Goal: Transaction & Acquisition: Purchase product/service

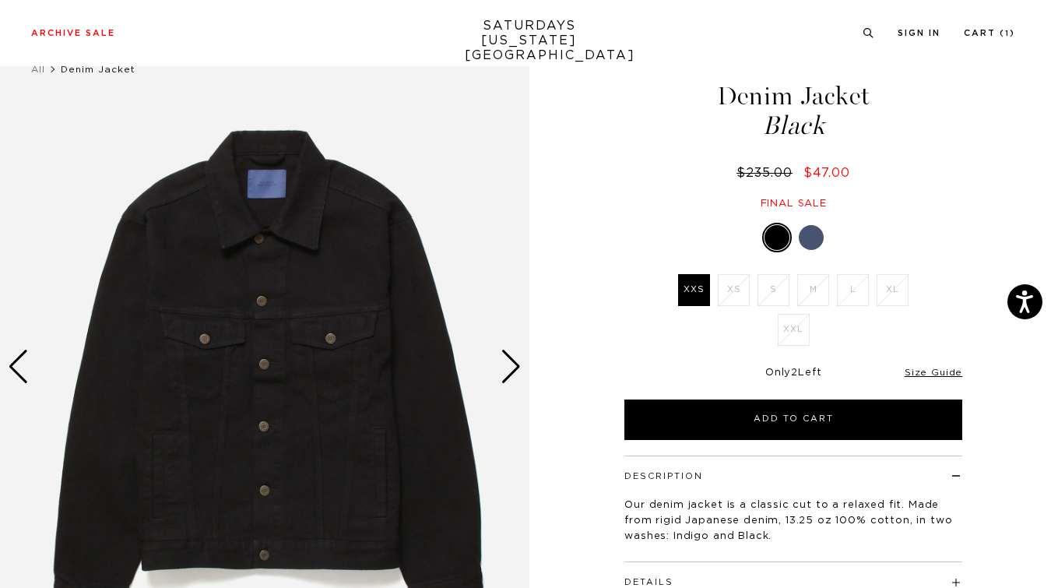
scroll to position [41, 0]
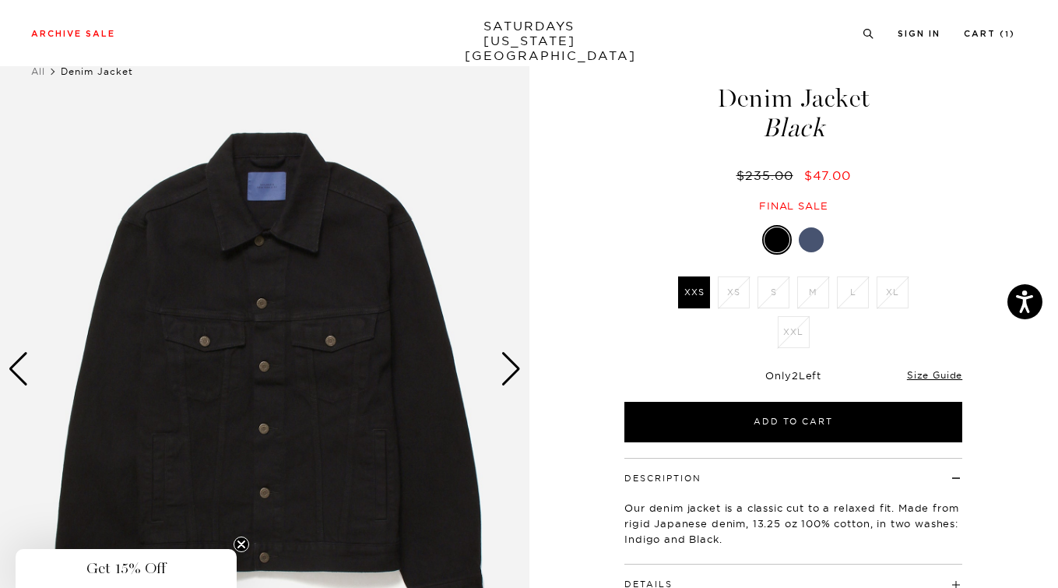
click at [812, 239] on div at bounding box center [811, 239] width 25 height 25
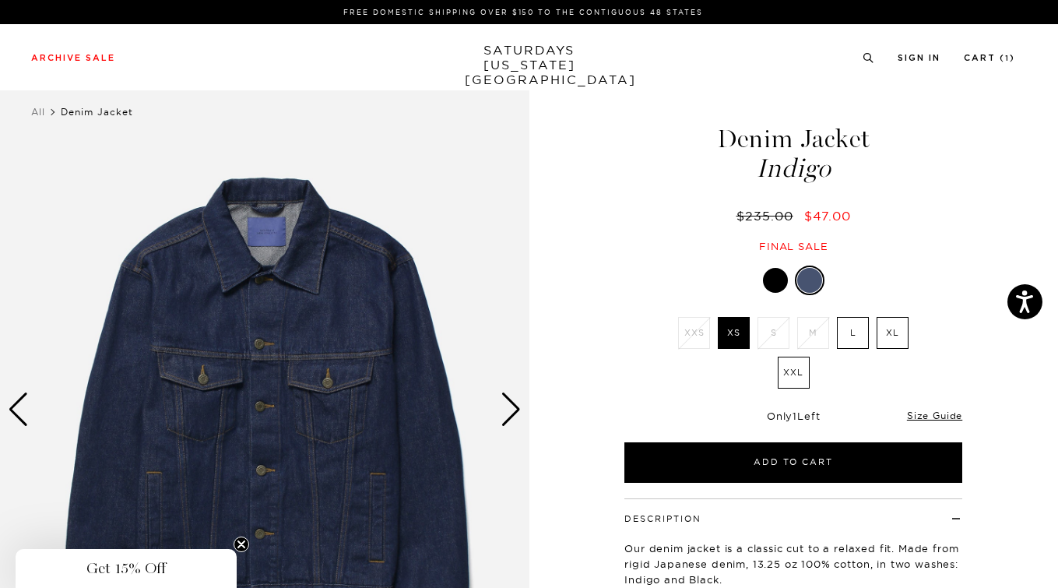
click at [852, 332] on label "L" at bounding box center [853, 333] width 32 height 32
click at [0, 0] on input "L" at bounding box center [0, 0] width 0 height 0
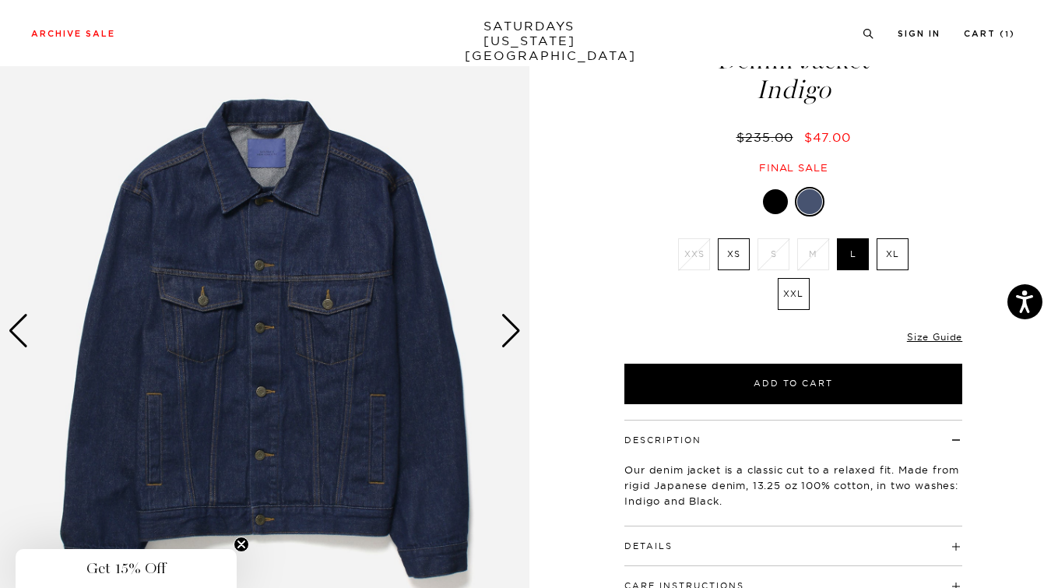
scroll to position [77, 0]
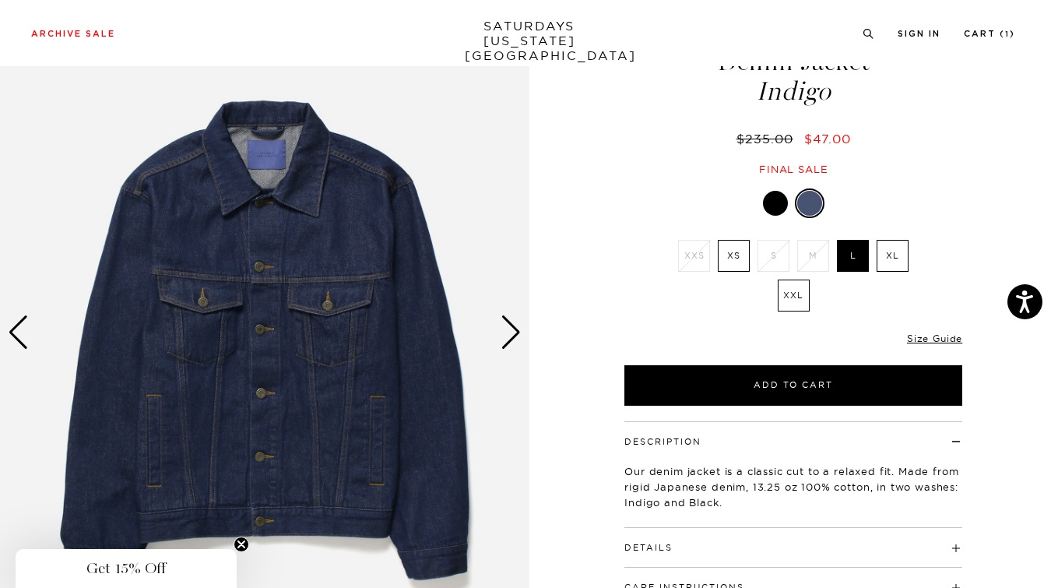
click at [777, 206] on div at bounding box center [775, 203] width 25 height 25
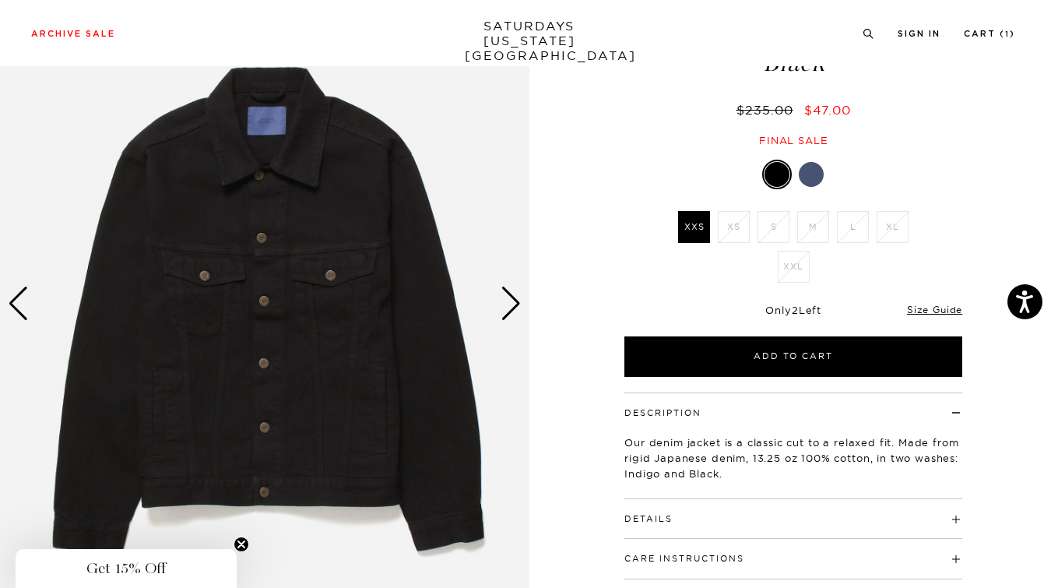
scroll to position [85, 0]
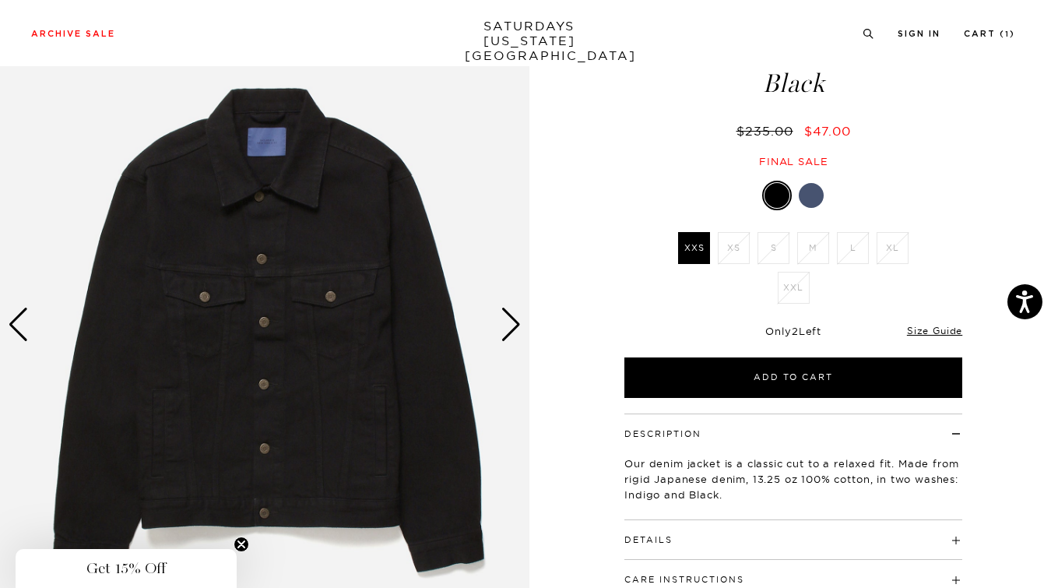
click at [855, 255] on li "L" at bounding box center [853, 248] width 40 height 32
